Goal: Obtain resource: Obtain resource

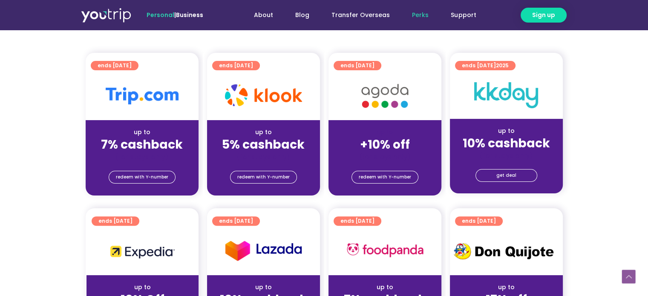
scroll to position [170, 0]
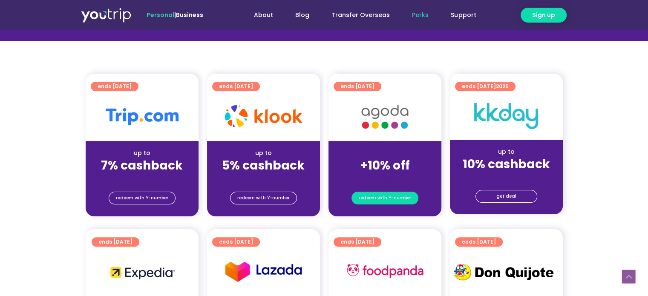
click at [395, 198] on span "redeem with Y-number" at bounding box center [385, 198] width 52 height 12
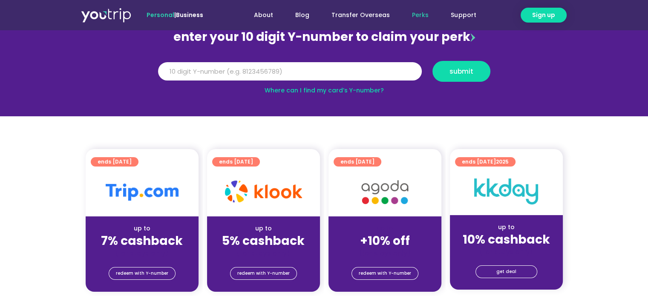
scroll to position [94, 0]
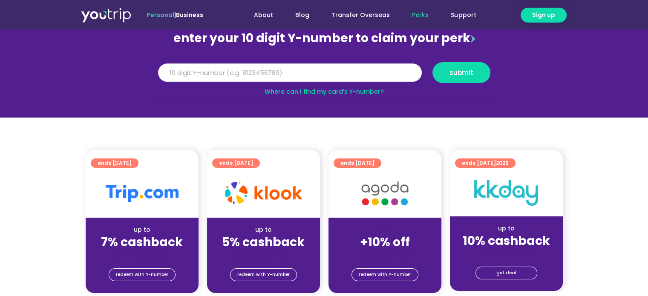
click at [261, 75] on input "Y Number" at bounding box center [290, 72] width 264 height 19
click at [262, 72] on input "Y Number" at bounding box center [290, 72] width 264 height 19
type input "8187061602"
click at [452, 72] on span "submit" at bounding box center [462, 72] width 24 height 6
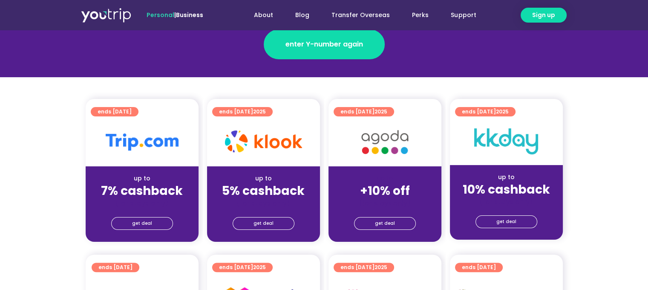
scroll to position [170, 0]
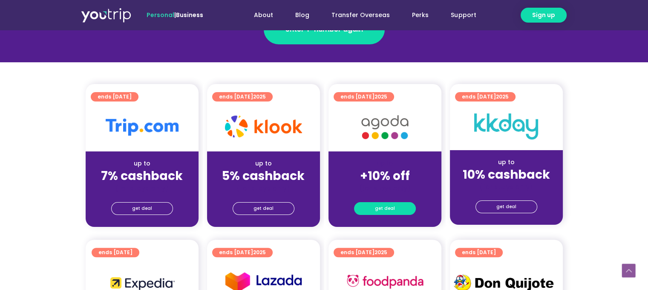
click at [392, 210] on span "get deal" at bounding box center [385, 208] width 20 height 12
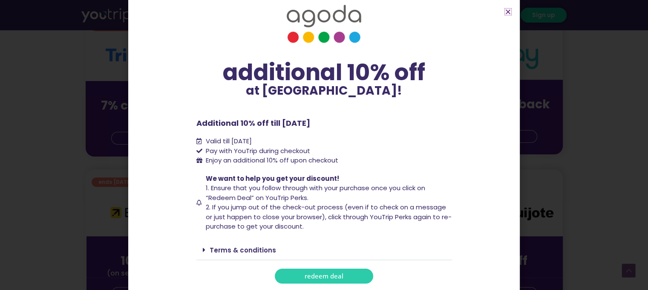
scroll to position [256, 0]
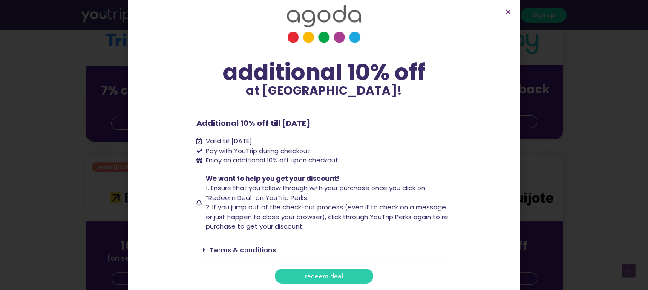
click at [353, 271] on link "redeem deal" at bounding box center [324, 275] width 98 height 15
